Goal: Task Accomplishment & Management: Use online tool/utility

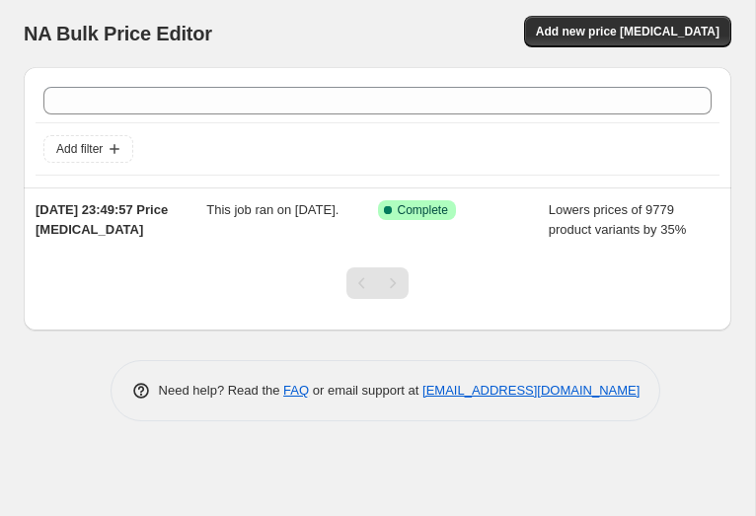
click at [353, 36] on div "NA Bulk Price Editor" at bounding box center [193, 34] width 339 height 28
click at [694, 373] on div "Add filter [DATE] 23:49:57 Price [MEDICAL_DATA] This job ran on [DATE]. Success…" at bounding box center [378, 236] width 708 height 370
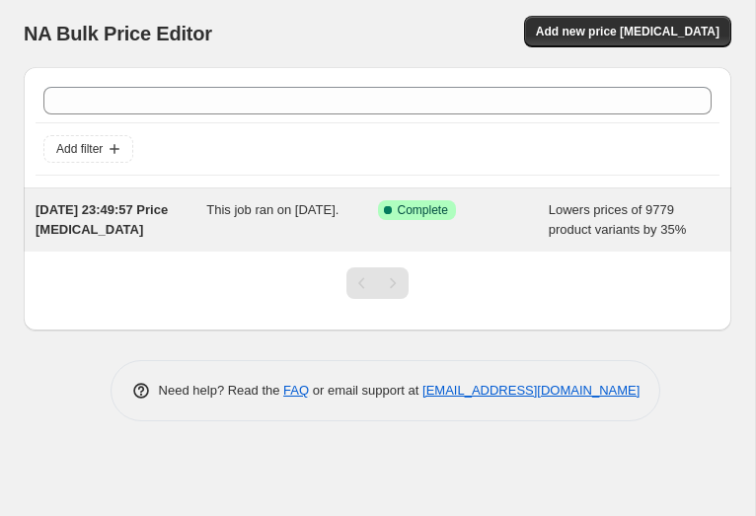
click at [268, 217] on span "This job ran on [DATE]." at bounding box center [272, 209] width 132 height 15
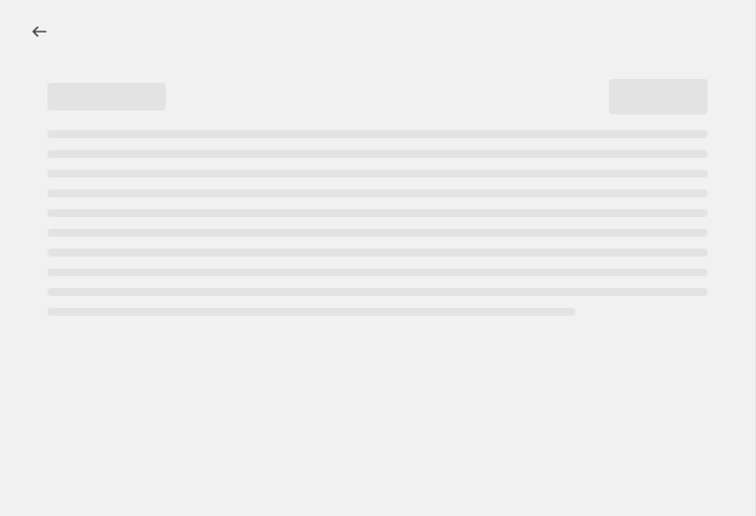
select select "percentage"
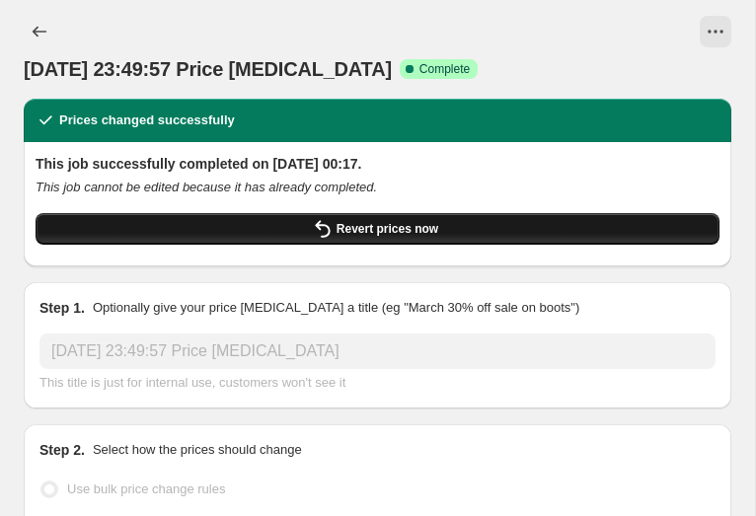
click at [356, 231] on span "Revert prices now" at bounding box center [388, 229] width 102 height 16
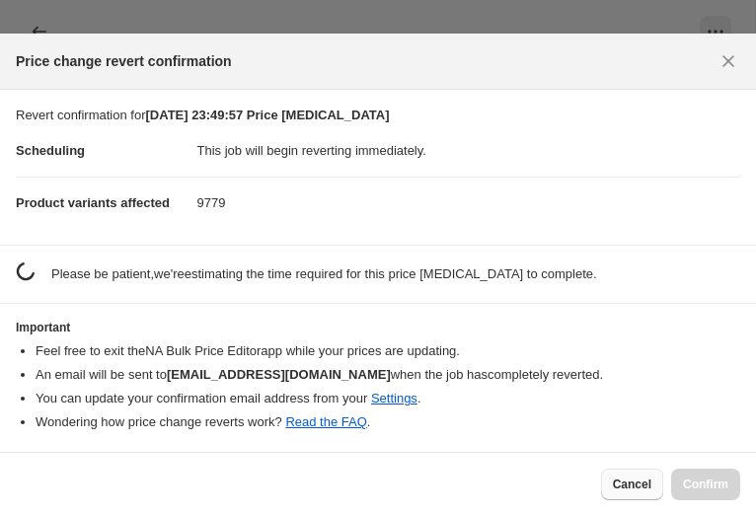
click at [632, 486] on span "Cancel" at bounding box center [632, 485] width 38 height 16
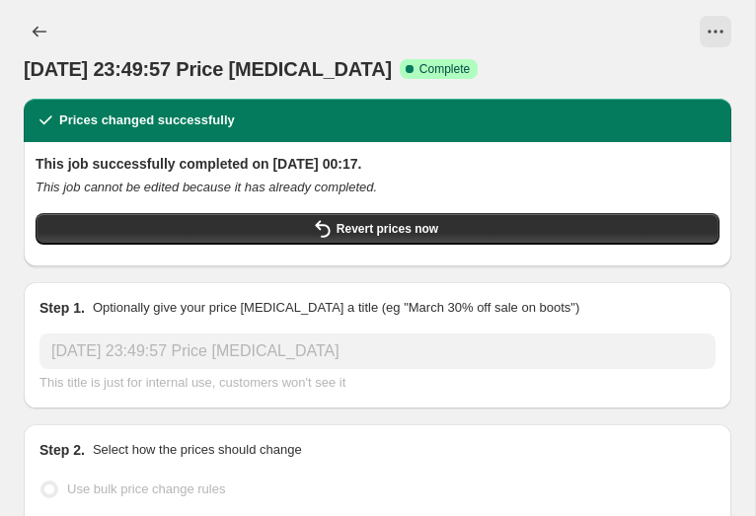
click at [521, 393] on div "Step 1. Optionally give your price [MEDICAL_DATA] a title (eg "March 30% off sa…" at bounding box center [378, 345] width 708 height 126
click at [531, 449] on div "Step 2. Select how the prices should change" at bounding box center [377, 450] width 676 height 20
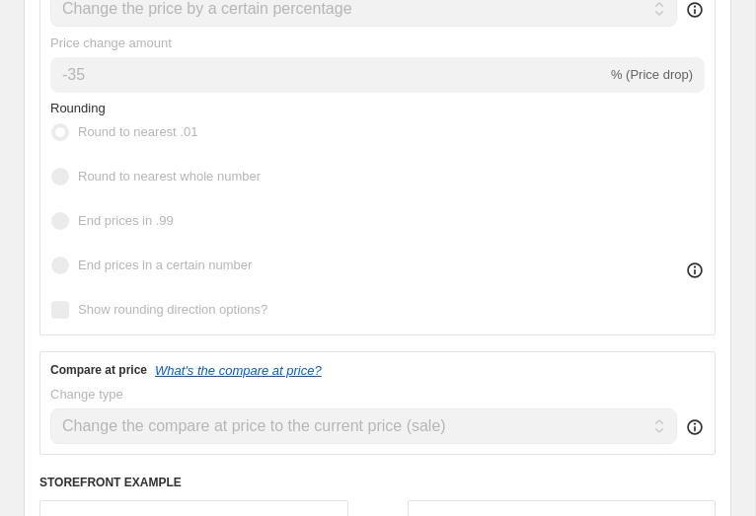
scroll to position [678, 0]
